Goal: Information Seeking & Learning: Learn about a topic

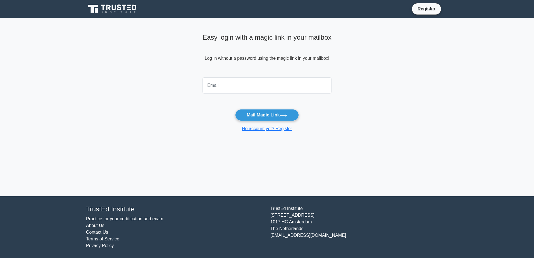
click at [234, 85] on input "email" at bounding box center [266, 85] width 129 height 16
type input "laura.bacchelli@kerakoll.com"
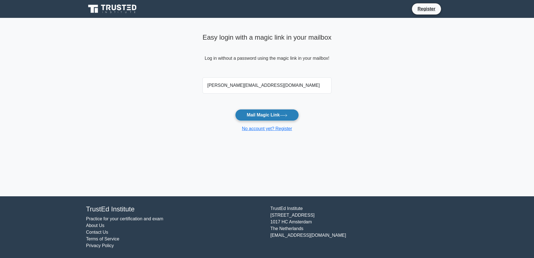
click at [252, 114] on button "Mail Magic Link" at bounding box center [266, 115] width 63 height 12
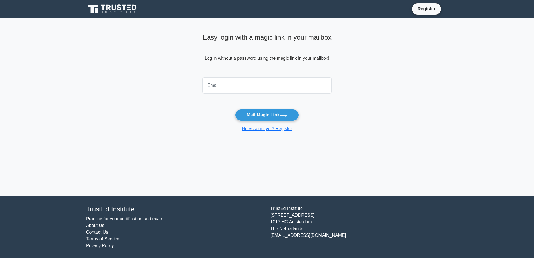
click at [253, 82] on input "email" at bounding box center [266, 85] width 129 height 16
type input "[PERSON_NAME][EMAIL_ADDRESS][DOMAIN_NAME]"
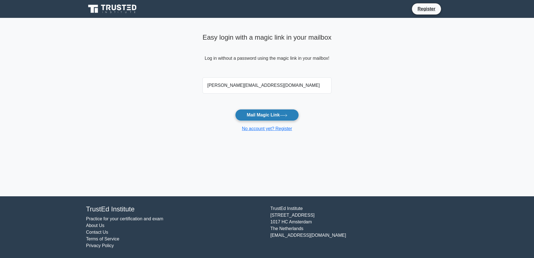
click at [261, 115] on button "Mail Magic Link" at bounding box center [266, 115] width 63 height 12
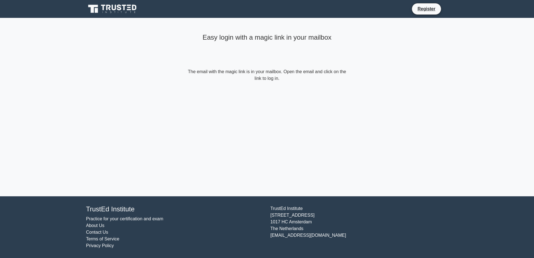
drag, startPoint x: 187, startPoint y: 71, endPoint x: 285, endPoint y: 83, distance: 98.5
click at [285, 83] on div "Easy login with a magic link in your mailbox The email with the magic link is i…" at bounding box center [267, 56] width 168 height 77
drag, startPoint x: 285, startPoint y: 83, endPoint x: 279, endPoint y: 75, distance: 10.6
click at [279, 75] on form "The email with the magic link is in your mailbox. Open the email and click on t…" at bounding box center [267, 74] width 161 height 13
click at [274, 79] on form "The email with the magic link is in your mailbox. Open the email and click on t…" at bounding box center [267, 74] width 161 height 13
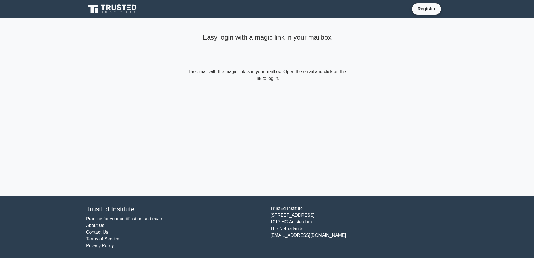
click at [111, 6] on icon at bounding box center [113, 9] width 54 height 11
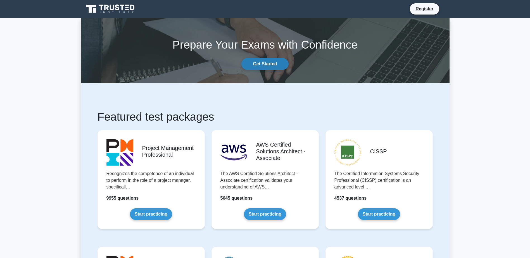
click at [263, 62] on link "Get Started" at bounding box center [264, 64] width 47 height 12
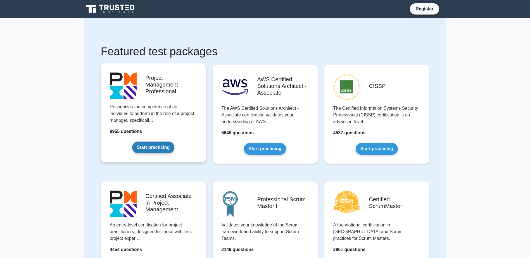
click at [161, 148] on link "Start practicing" at bounding box center [153, 148] width 42 height 12
